Goal: Task Accomplishment & Management: Manage account settings

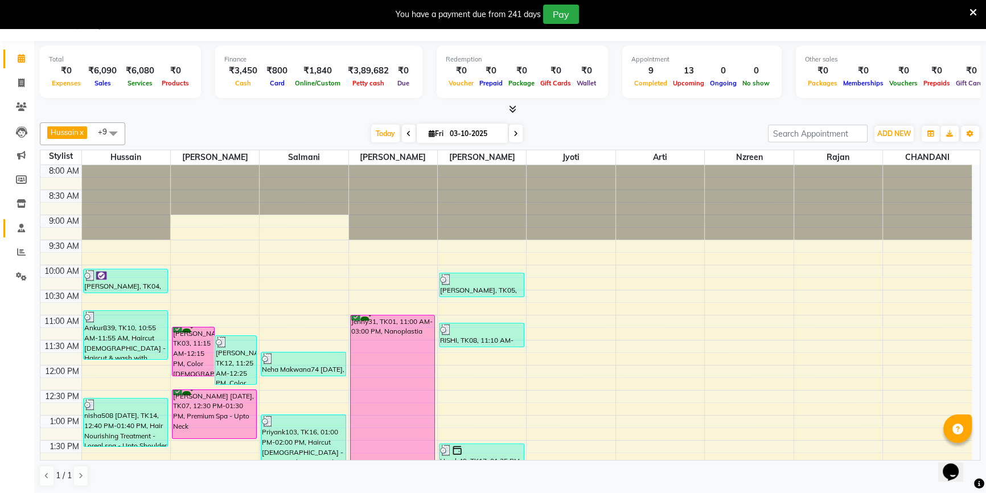
scroll to position [300, 0]
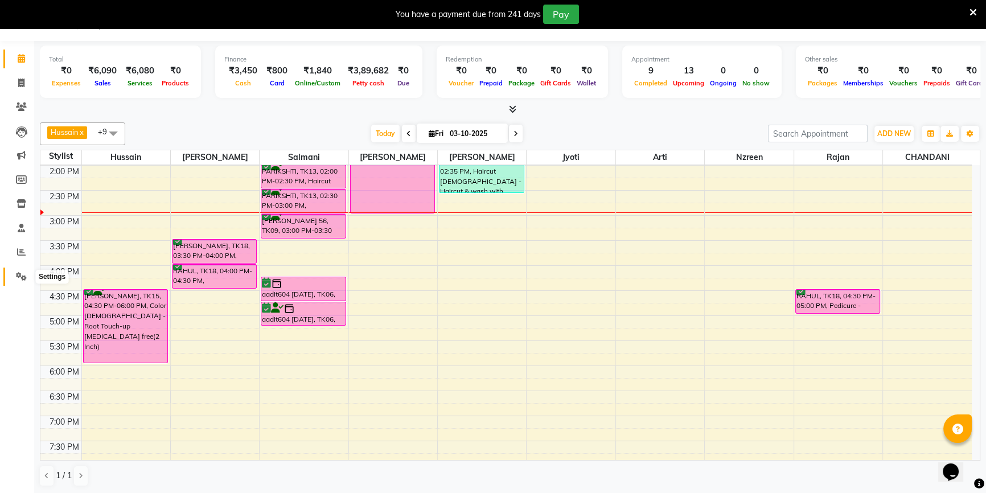
click at [18, 277] on icon at bounding box center [21, 276] width 11 height 9
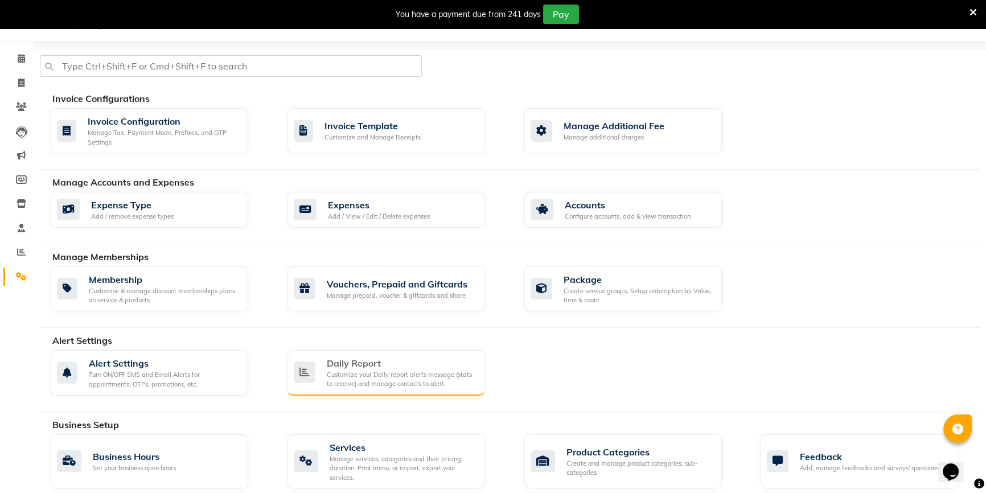
click at [435, 371] on div "Customize your Daily report alerts message (stats to receive) and manage contac…" at bounding box center [401, 379] width 149 height 19
select select "1395"
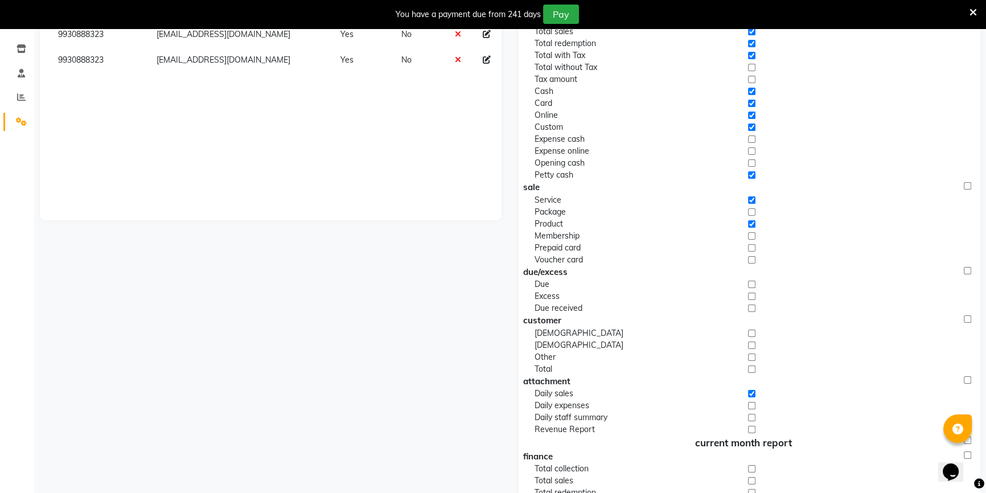
scroll to position [28, 0]
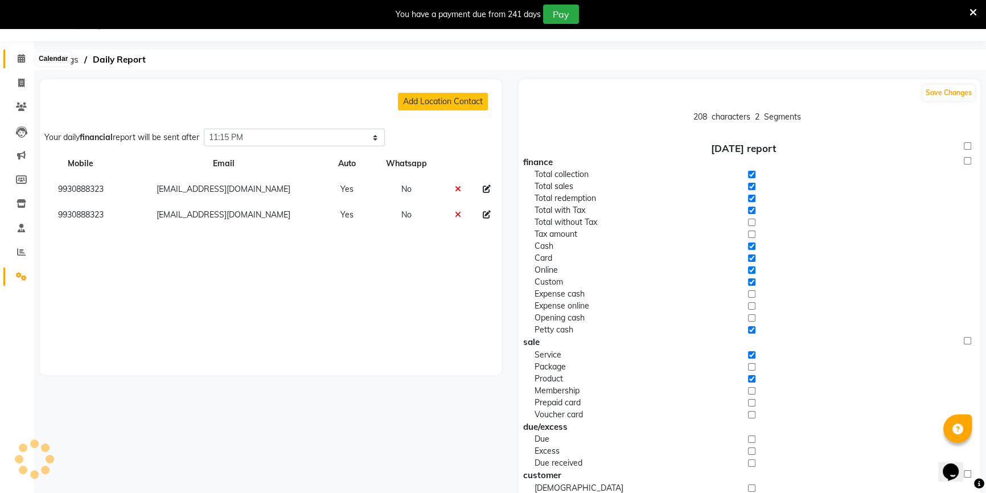
click at [18, 60] on icon at bounding box center [21, 58] width 7 height 9
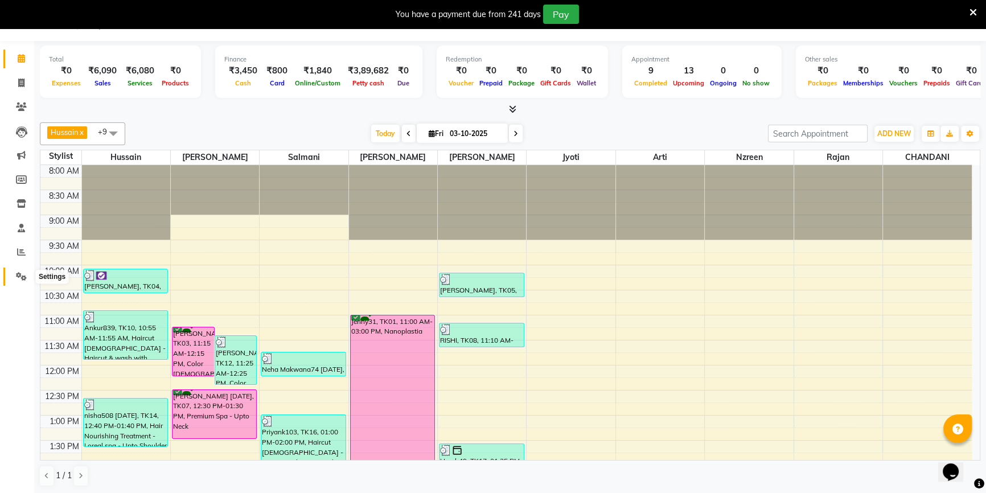
click at [22, 277] on icon at bounding box center [21, 276] width 11 height 9
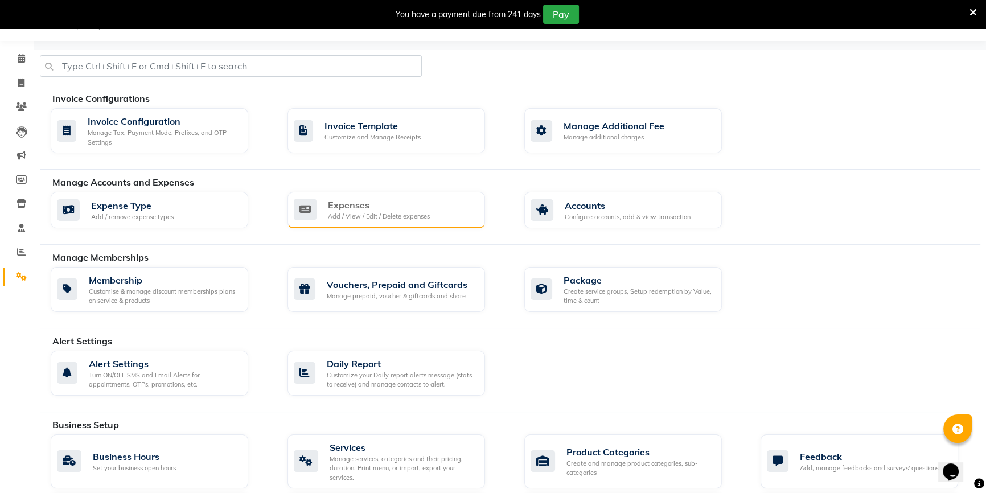
click at [362, 210] on div "Expenses" at bounding box center [379, 205] width 102 height 14
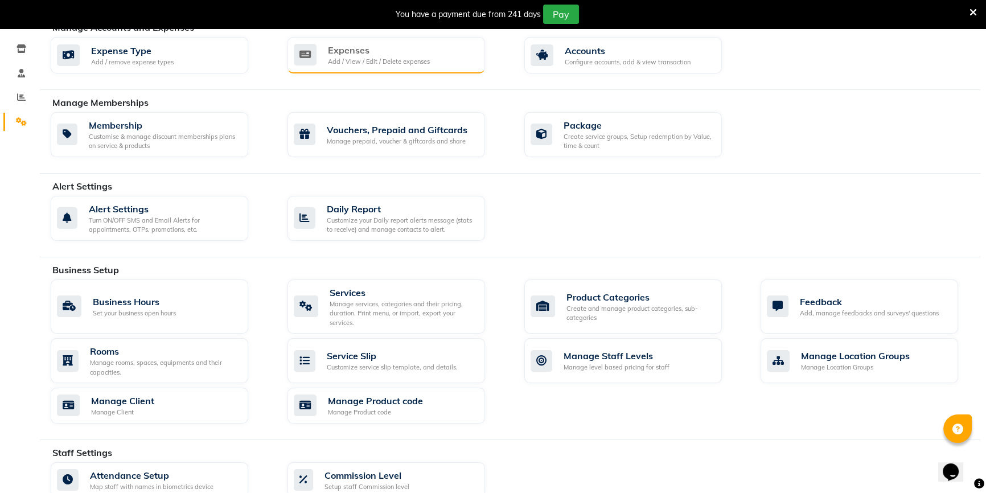
scroll to position [287, 0]
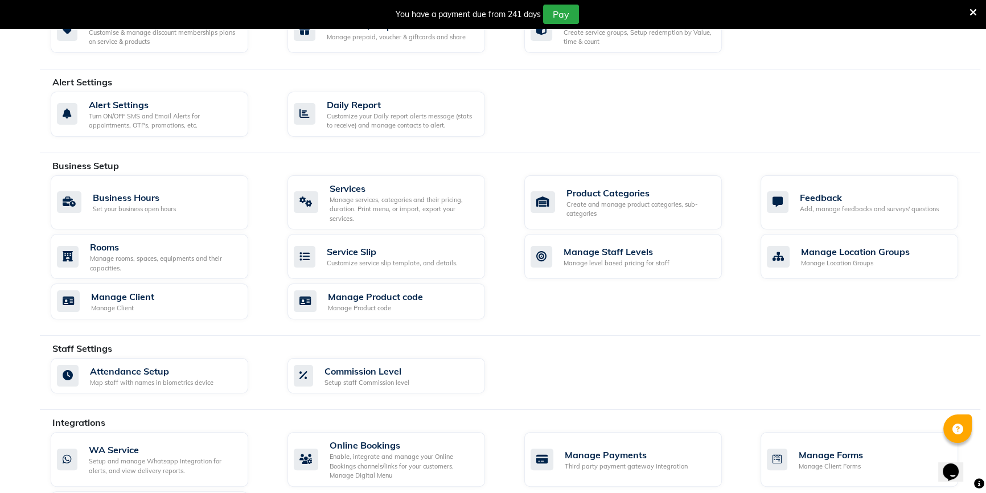
click at [968, 11] on div "You have a payment due from 241 days Pay" at bounding box center [487, 14] width 965 height 19
click at [973, 11] on icon at bounding box center [972, 12] width 7 height 10
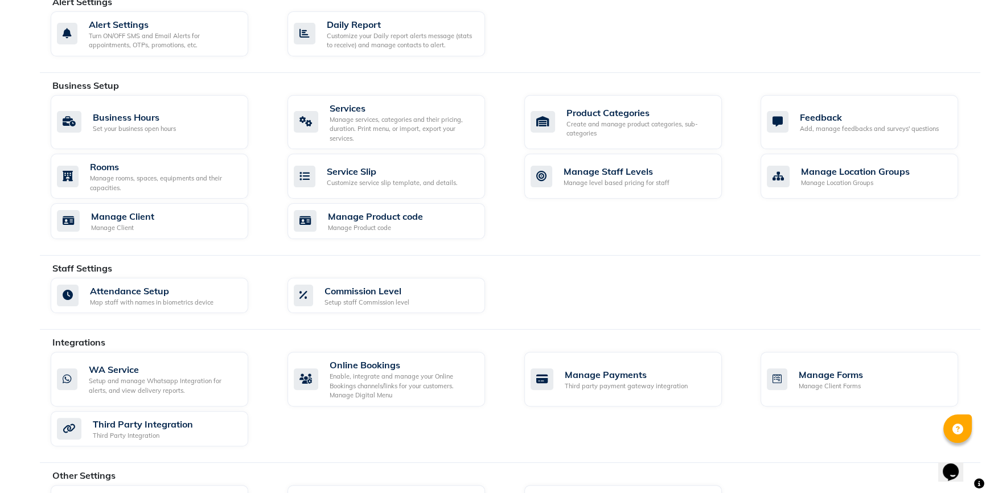
scroll to position [389, 0]
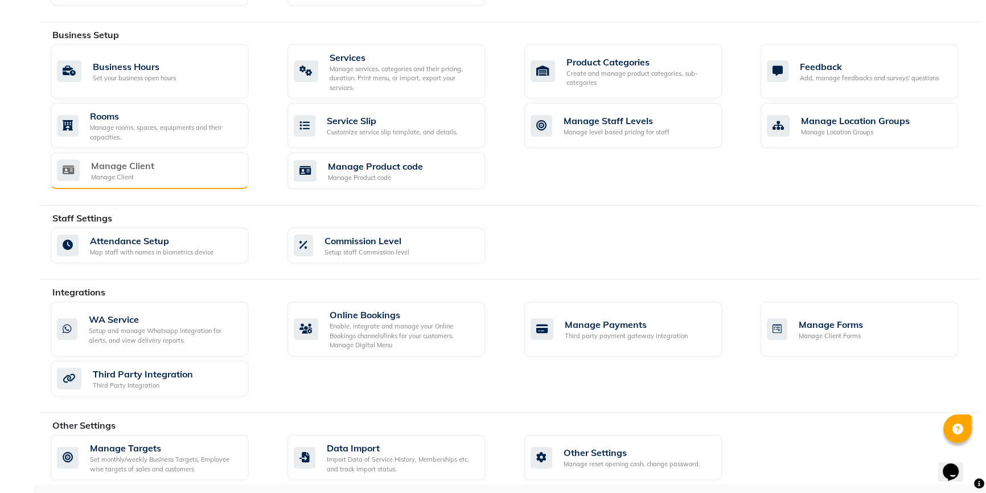
click at [180, 165] on div "Manage Client Manage Client" at bounding box center [148, 170] width 182 height 23
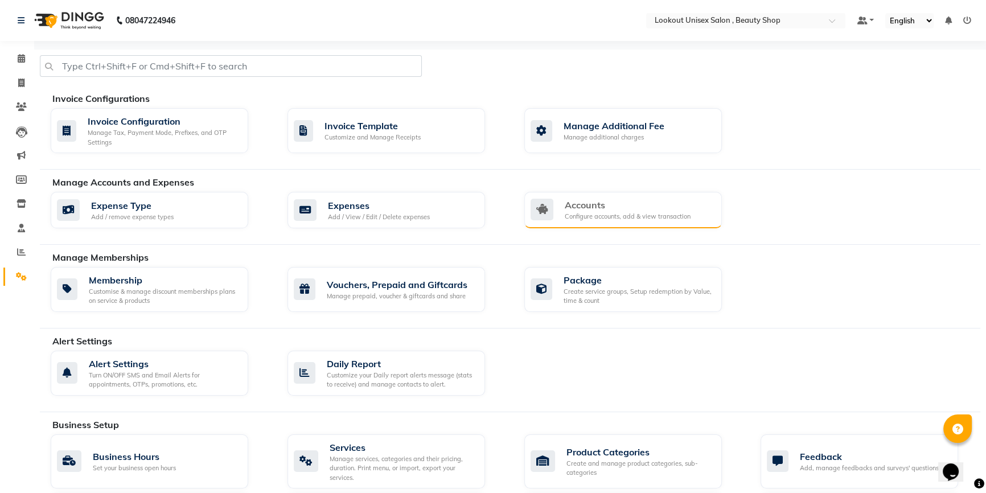
click at [622, 224] on div "Accounts Configure accounts, add & view transaction" at bounding box center [622, 210] width 197 height 36
